Goal: Task Accomplishment & Management: Use online tool/utility

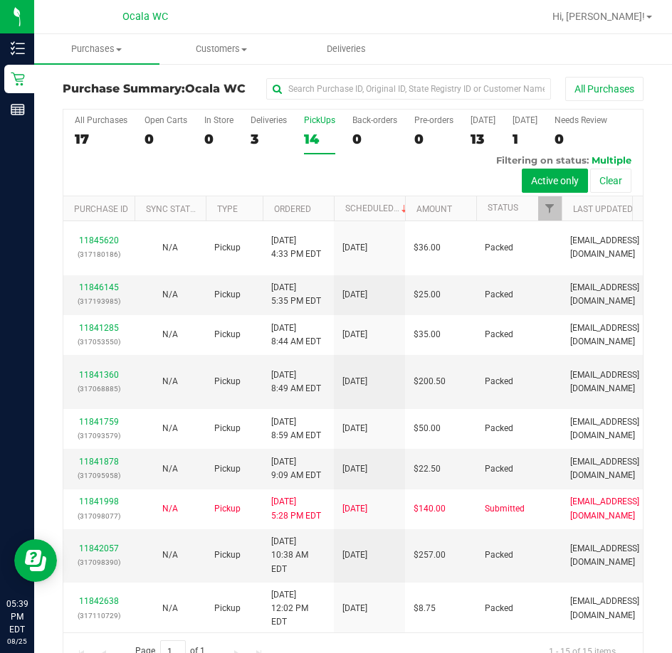
click at [244, 145] on div "All Purchases 17 Open Carts 0 In Store 0 Deliveries 3 PickUps 14 Back-orders 0 …" at bounding box center [352, 153] width 579 height 87
click at [261, 145] on div "3" at bounding box center [269, 139] width 36 height 16
click at [0, 0] on input "Deliveries 3" at bounding box center [0, 0] width 0 height 0
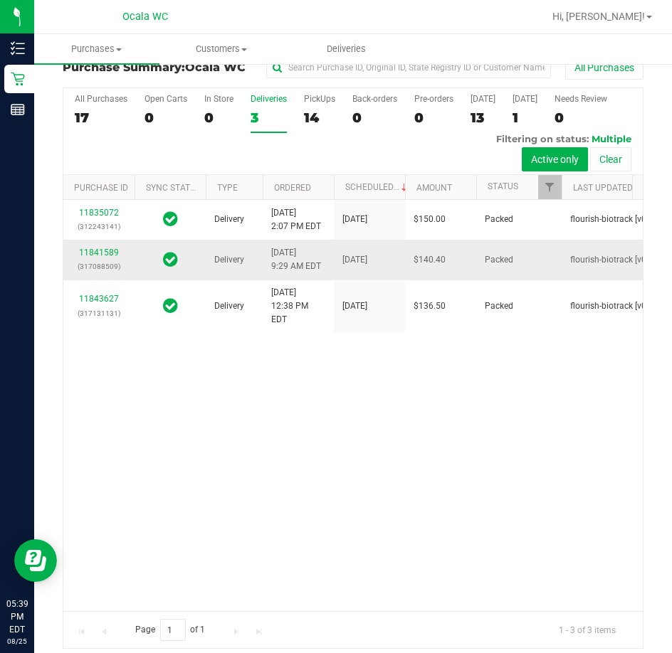
scroll to position [31, 0]
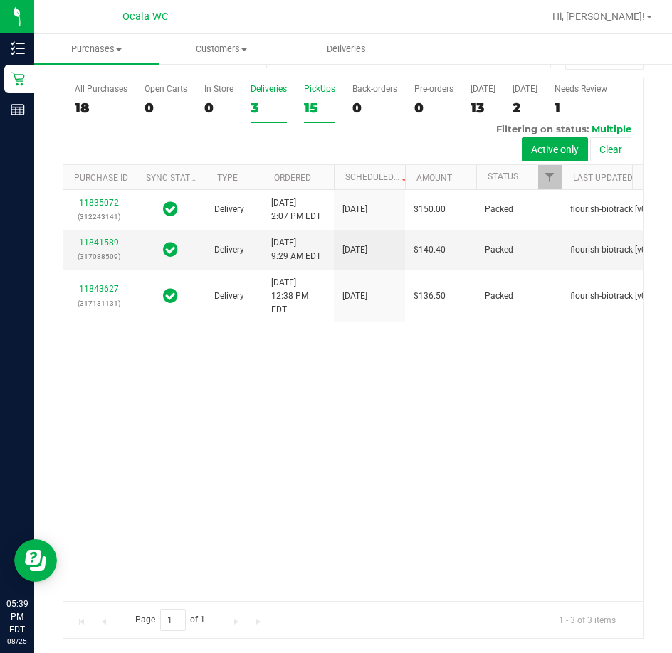
click at [327, 102] on div "15" at bounding box center [319, 108] width 31 height 16
click at [0, 0] on input "PickUps 15" at bounding box center [0, 0] width 0 height 0
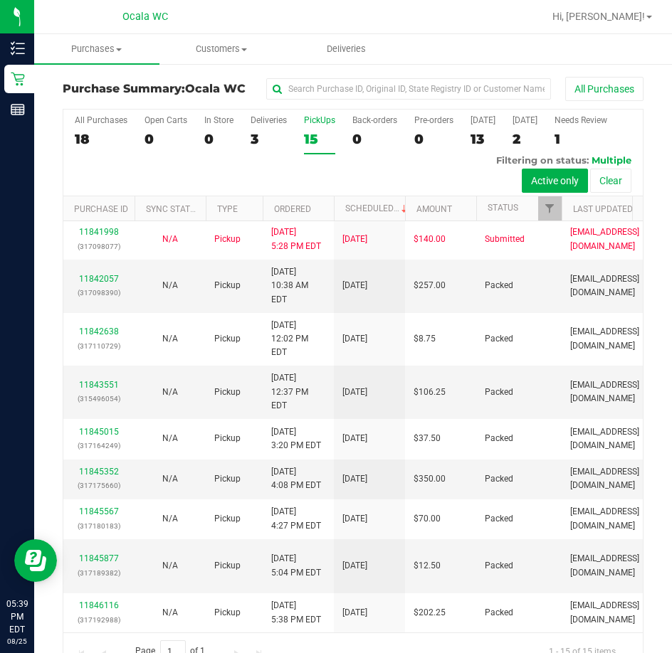
scroll to position [477, 0]
click at [265, 150] on label "Deliveries 3" at bounding box center [269, 134] width 36 height 39
click at [0, 0] on input "Deliveries 3" at bounding box center [0, 0] width 0 height 0
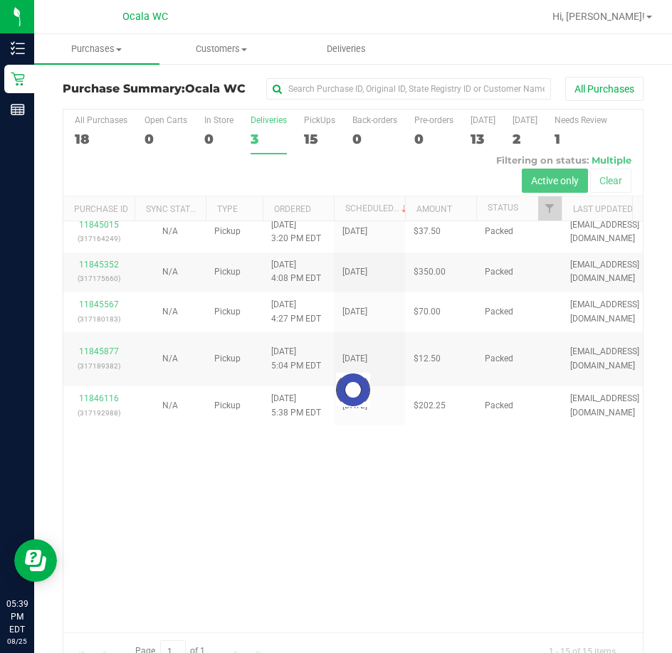
scroll to position [0, 0]
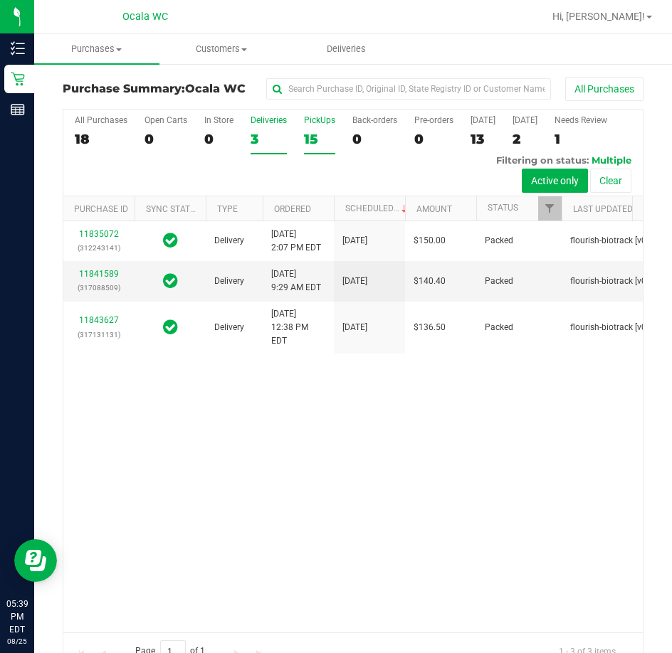
click at [304, 145] on div "15" at bounding box center [319, 139] width 31 height 16
click at [0, 0] on input "PickUps 15" at bounding box center [0, 0] width 0 height 0
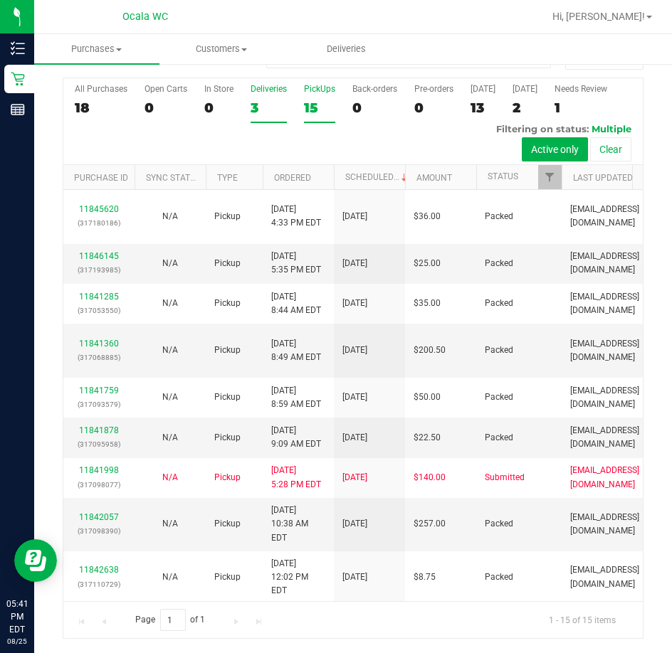
click at [264, 115] on div "3" at bounding box center [269, 108] width 36 height 16
click at [0, 0] on input "Deliveries 3" at bounding box center [0, 0] width 0 height 0
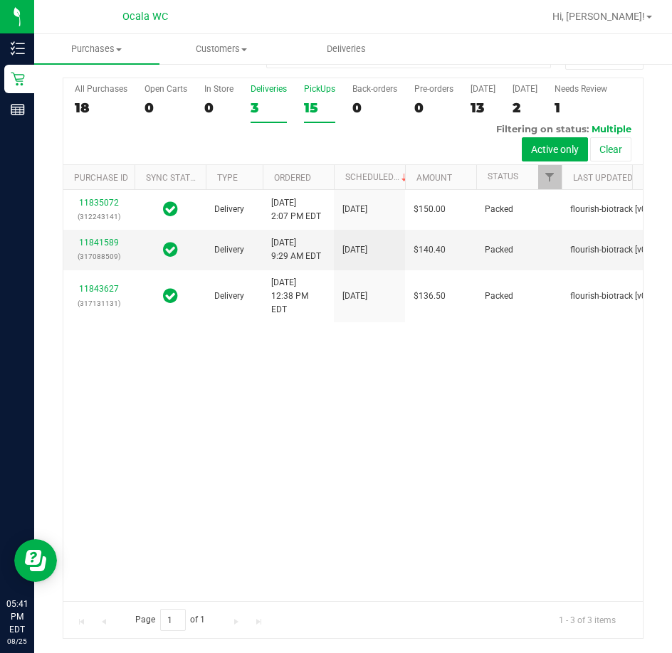
click at [325, 101] on div "15" at bounding box center [319, 108] width 31 height 16
click at [0, 0] on input "PickUps 15" at bounding box center [0, 0] width 0 height 0
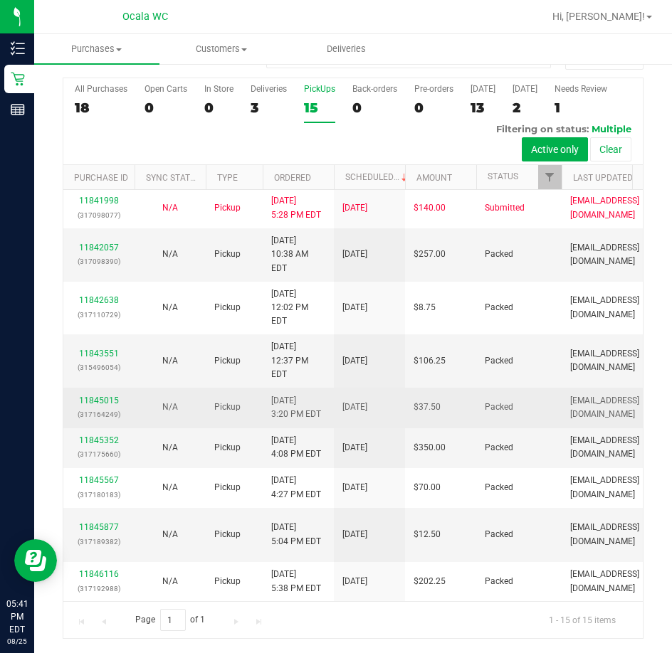
scroll to position [477, 0]
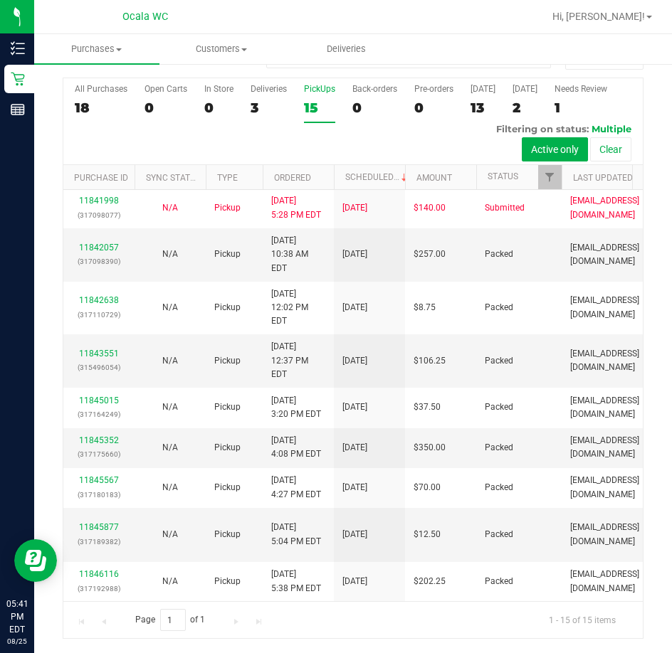
click at [399, 634] on div "Page 1 of 1 1 - 15 of 15 items" at bounding box center [352, 619] width 579 height 37
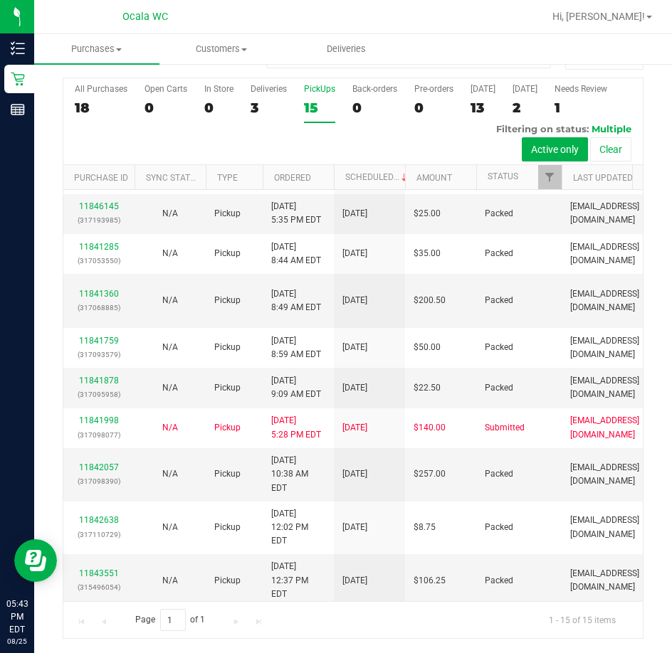
scroll to position [0, 0]
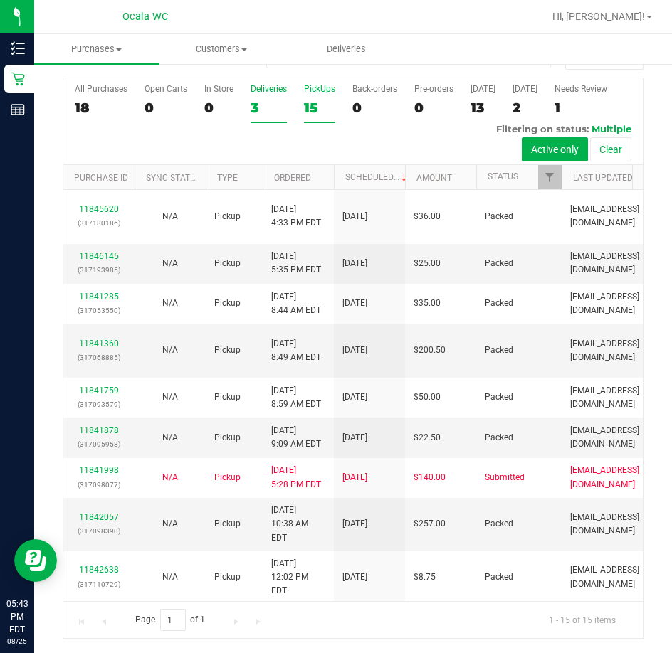
click at [256, 117] on label "Deliveries 3" at bounding box center [269, 103] width 36 height 39
click at [0, 0] on input "Deliveries 3" at bounding box center [0, 0] width 0 height 0
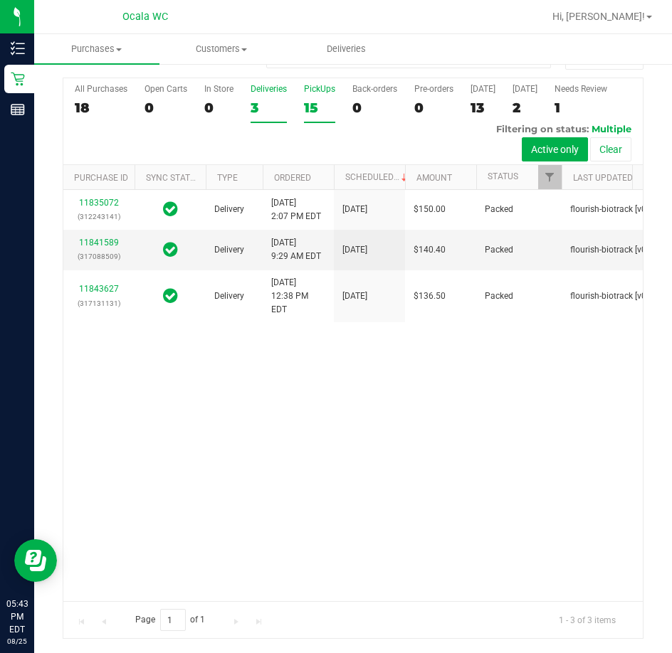
click at [319, 107] on div "15" at bounding box center [319, 108] width 31 height 16
click at [0, 0] on input "PickUps 15" at bounding box center [0, 0] width 0 height 0
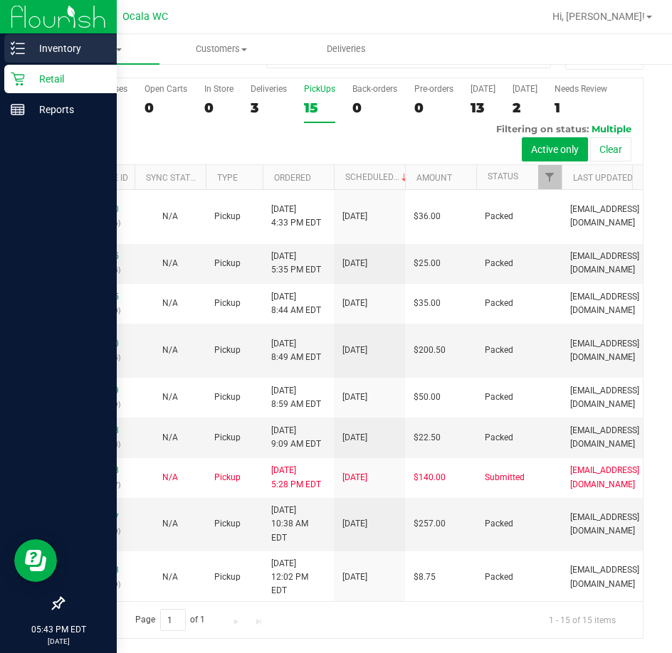
click at [12, 46] on icon at bounding box center [18, 48] width 14 height 14
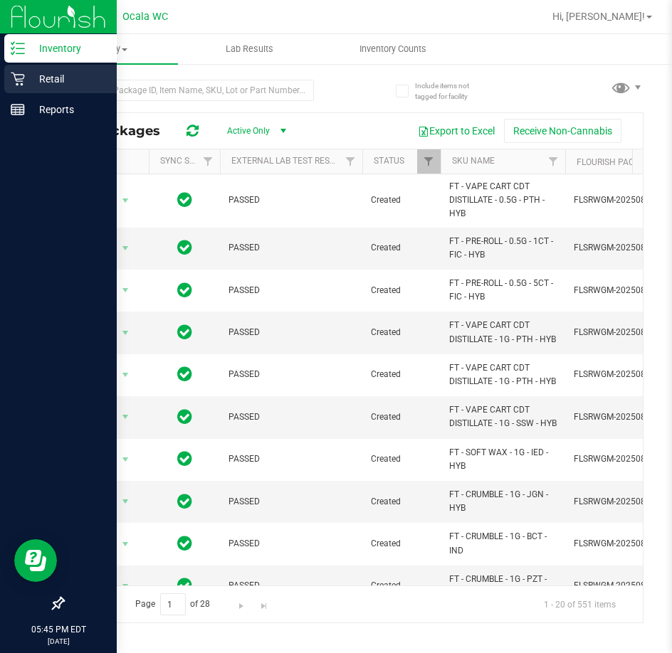
click at [31, 83] on p "Retail" at bounding box center [67, 78] width 85 height 17
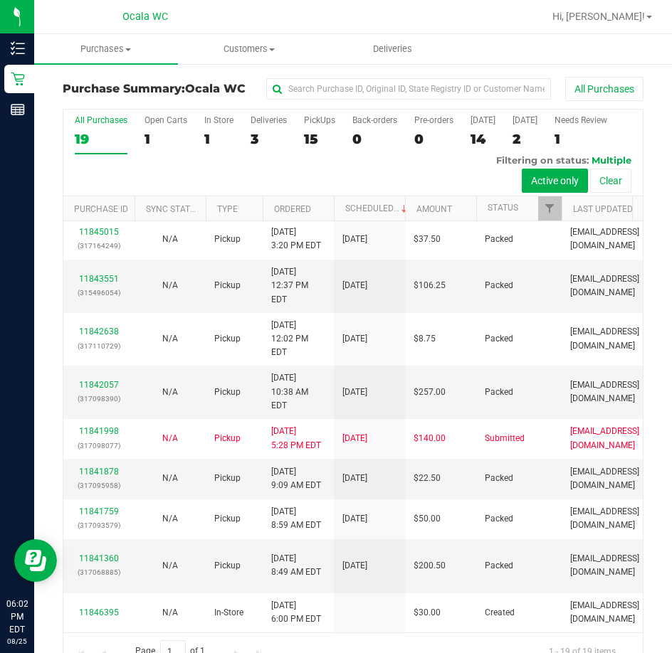
scroll to position [342, 0]
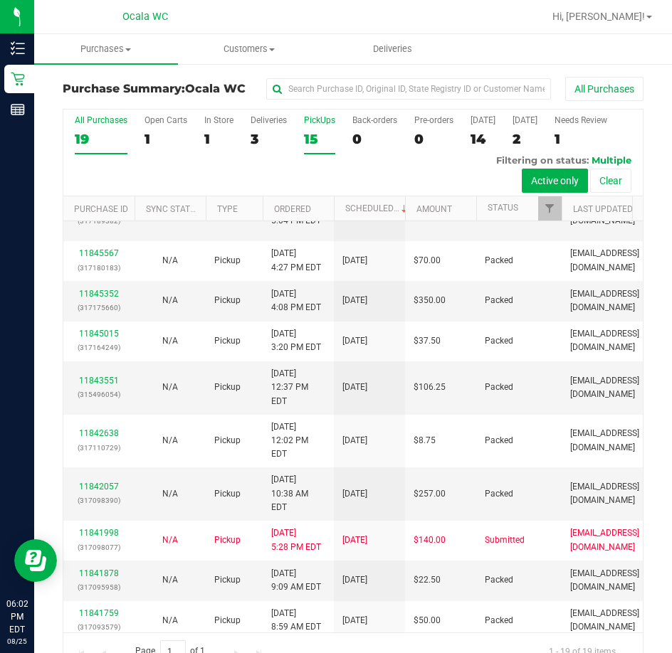
click at [318, 127] on label "PickUps 15" at bounding box center [319, 134] width 31 height 39
click at [0, 0] on input "PickUps 15" at bounding box center [0, 0] width 0 height 0
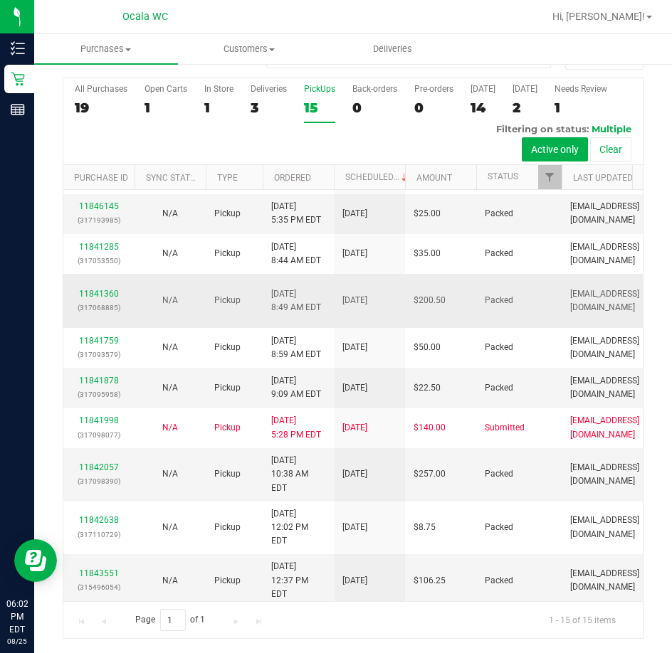
scroll to position [0, 0]
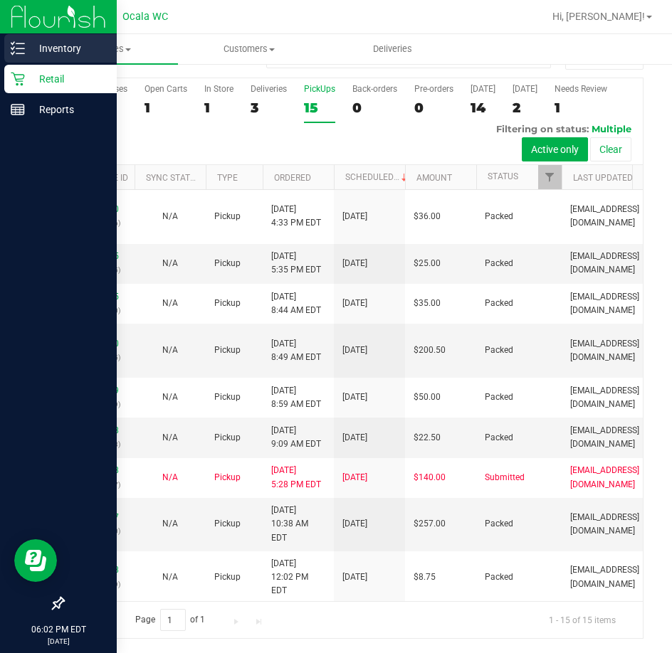
click at [21, 43] on icon at bounding box center [18, 48] width 14 height 14
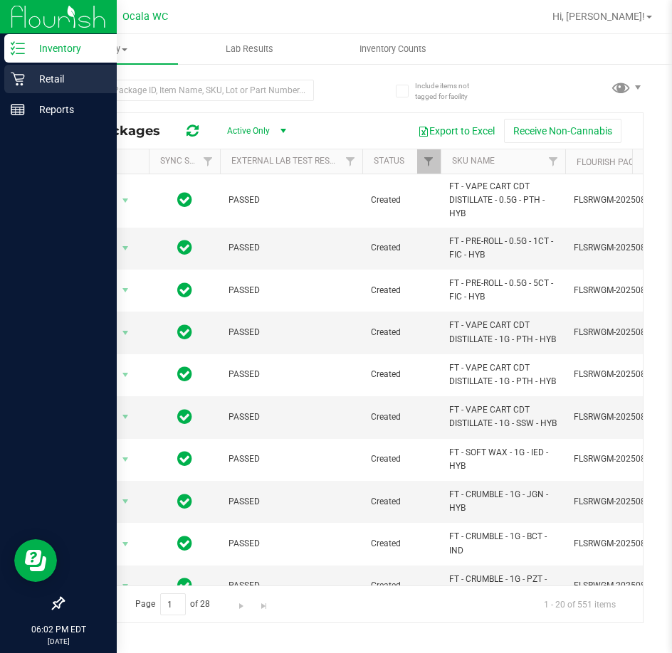
click at [28, 87] on p "Retail" at bounding box center [67, 78] width 85 height 17
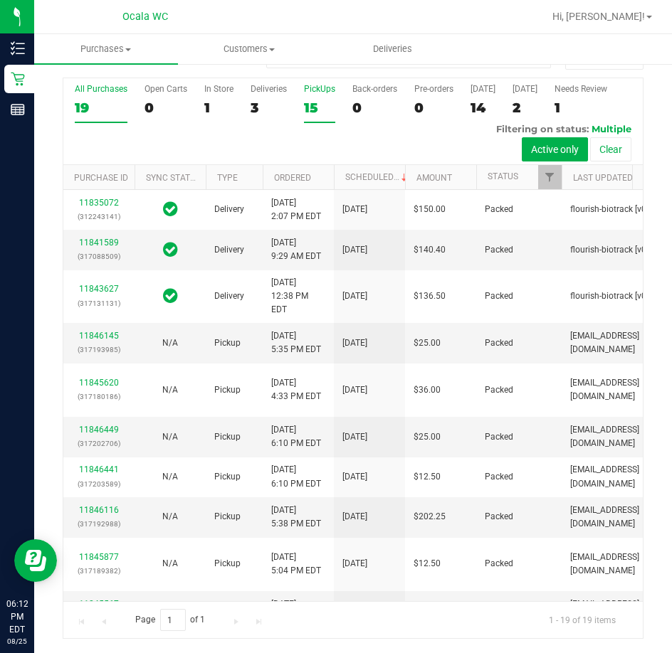
click at [317, 102] on div "15" at bounding box center [319, 108] width 31 height 16
click at [0, 0] on input "PickUps 15" at bounding box center [0, 0] width 0 height 0
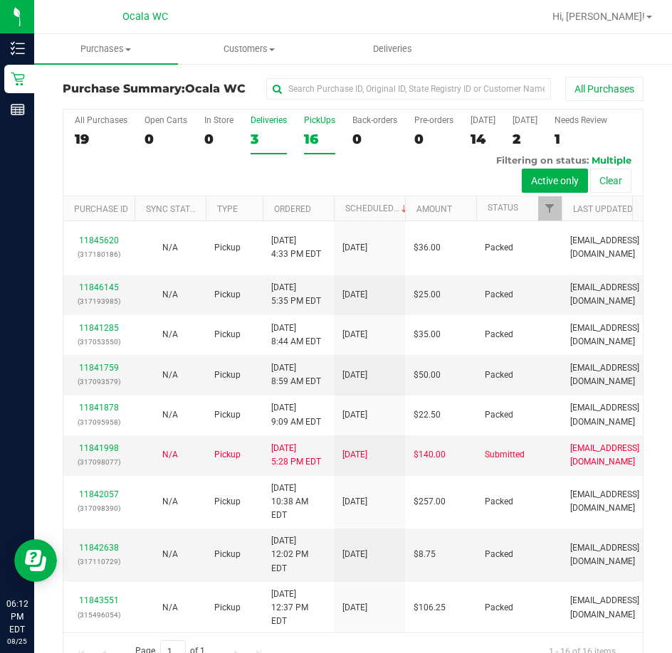
click at [269, 148] on label "Deliveries 3" at bounding box center [269, 134] width 36 height 39
click at [0, 0] on input "Deliveries 3" at bounding box center [0, 0] width 0 height 0
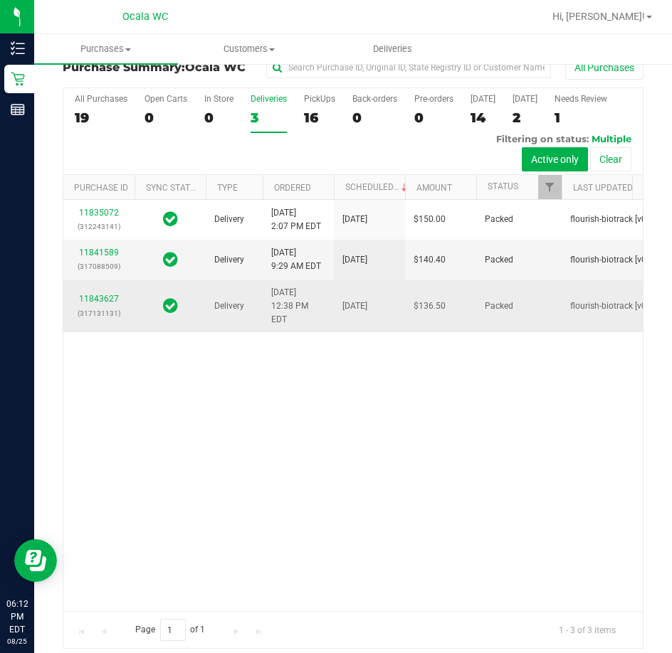
scroll to position [31, 0]
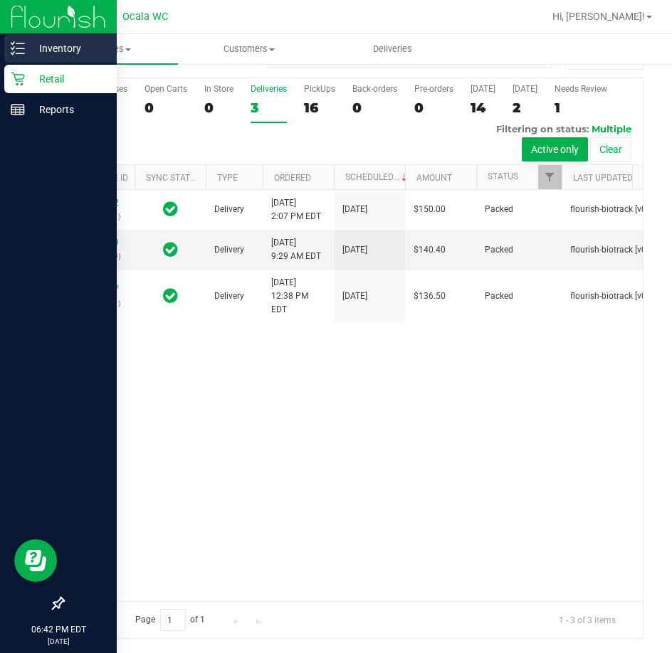
click at [15, 50] on icon at bounding box center [18, 48] width 14 height 14
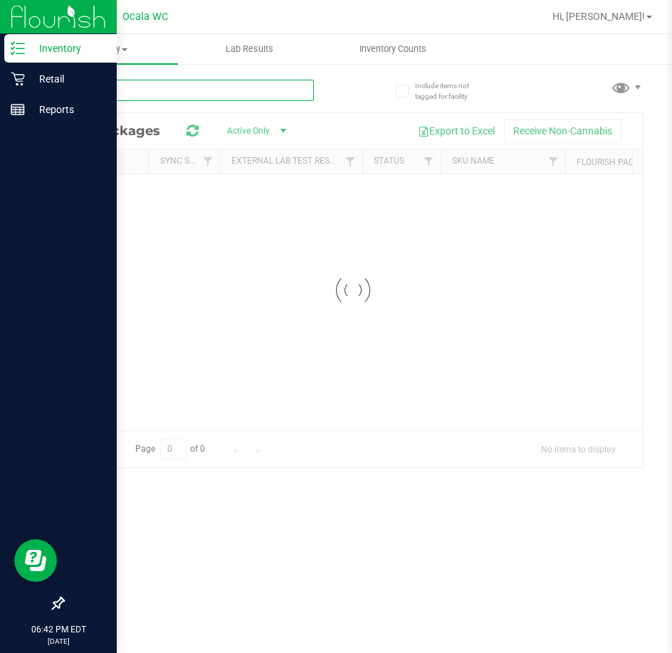
click at [122, 97] on div "Inventory All packages All inventory Waste log Lab Results Inventory Counts" at bounding box center [353, 343] width 638 height 619
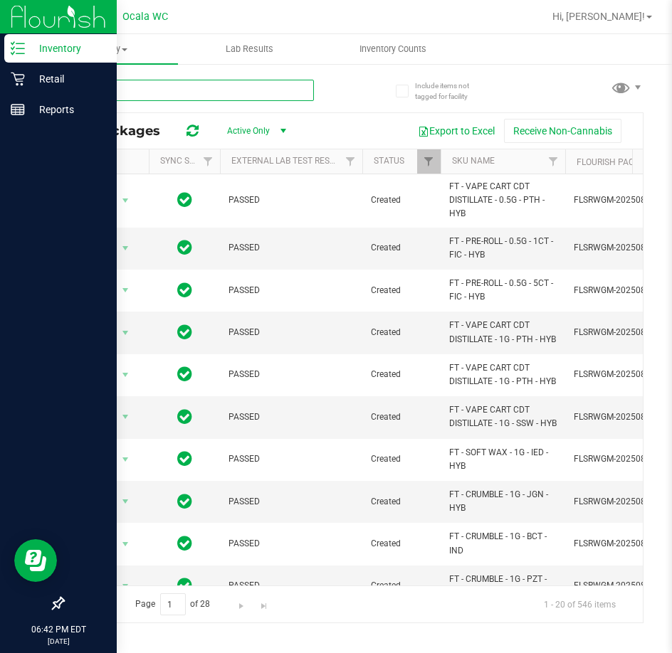
type input "waterm"
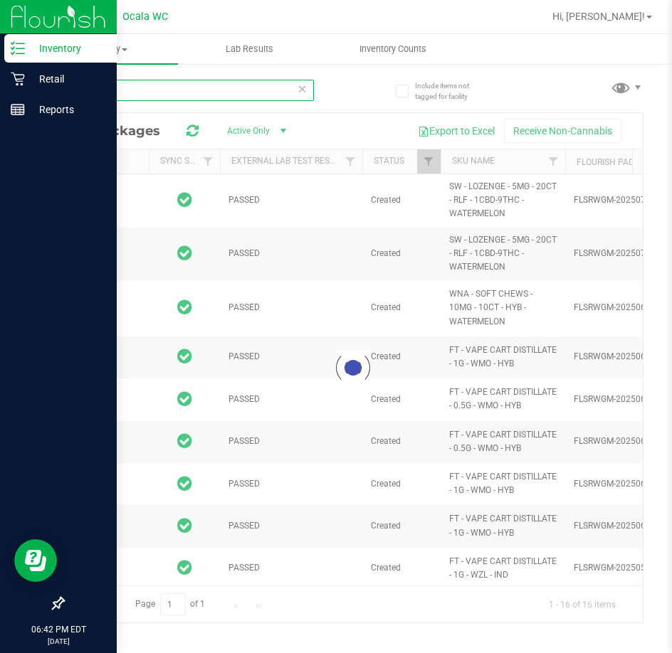
type input "[DATE]"
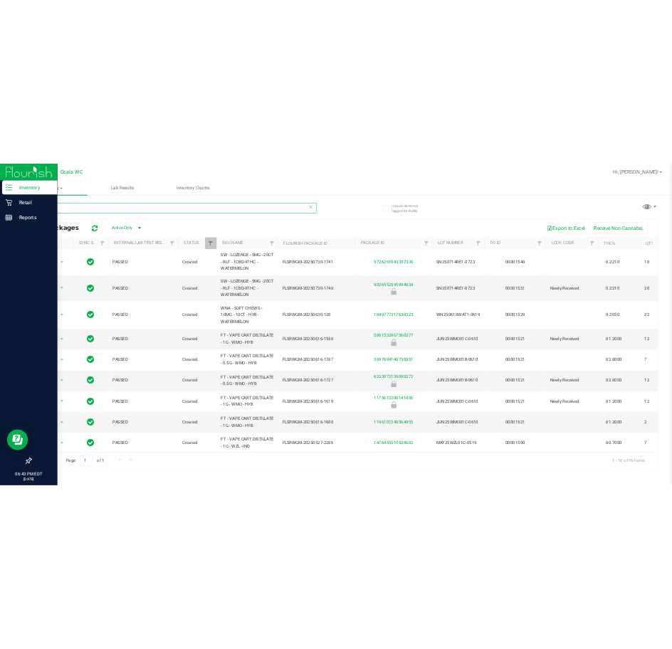
scroll to position [0, 46]
